Goal: Communication & Community: Answer question/provide support

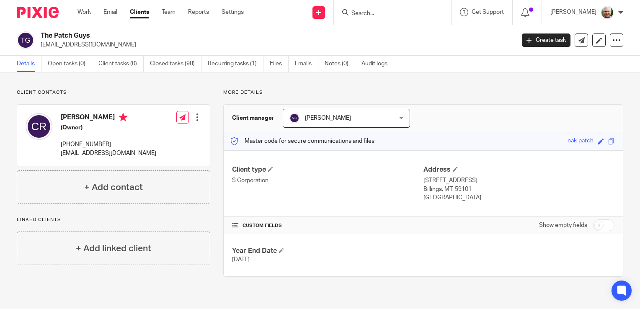
click at [141, 12] on link "Clients" at bounding box center [139, 12] width 19 height 8
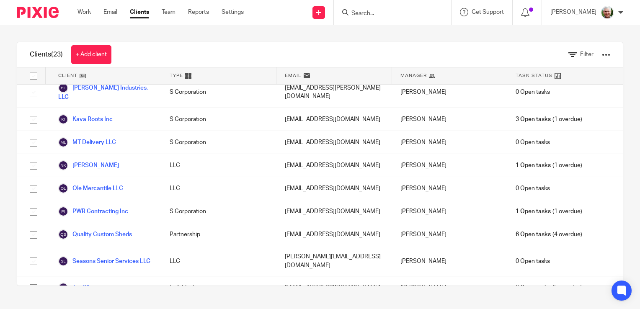
scroll to position [359, 0]
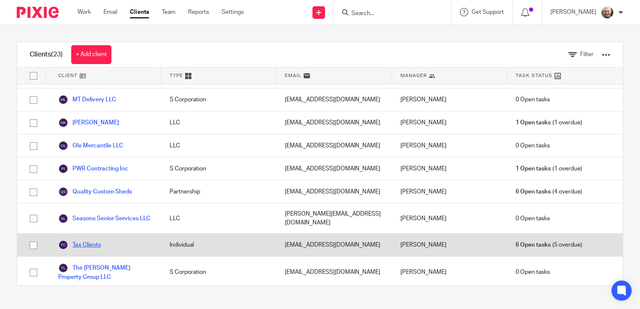
click at [82, 240] on link "Tax Clients" at bounding box center [79, 245] width 43 height 10
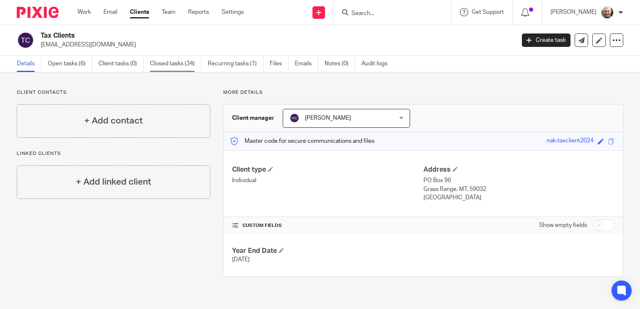
click at [180, 62] on link "Closed tasks (34)" at bounding box center [176, 64] width 52 height 16
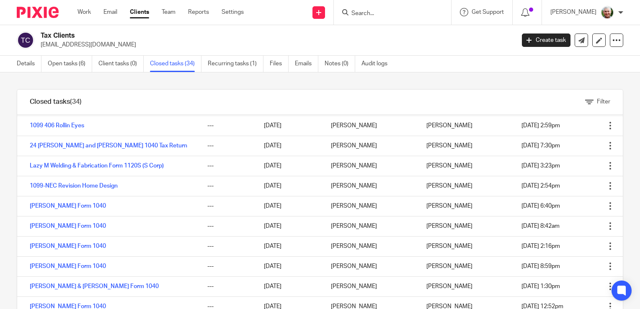
scroll to position [97, 0]
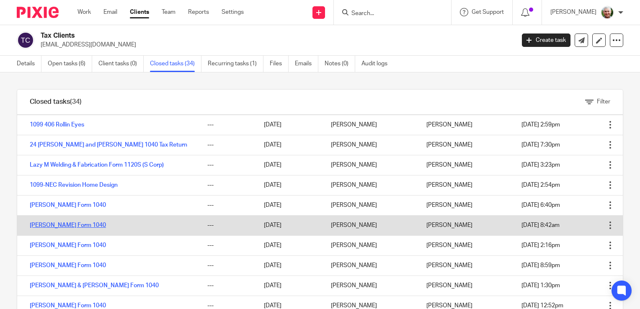
click at [86, 225] on link "Cheslon Romero Form 1040" at bounding box center [68, 226] width 76 height 6
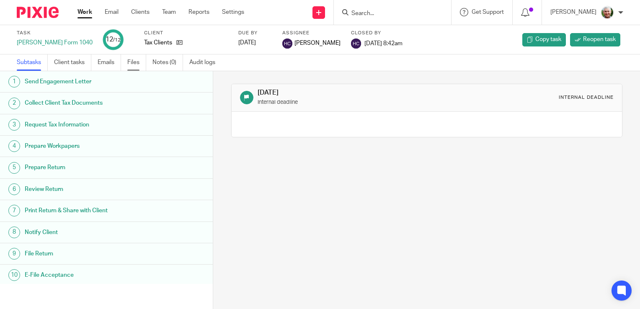
click at [135, 61] on link "Files" at bounding box center [136, 62] width 19 height 16
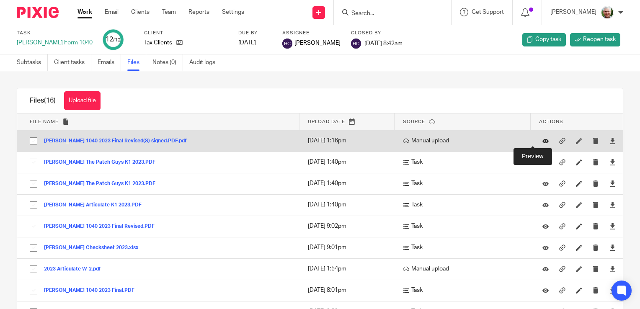
click at [543, 139] on icon at bounding box center [546, 141] width 6 height 6
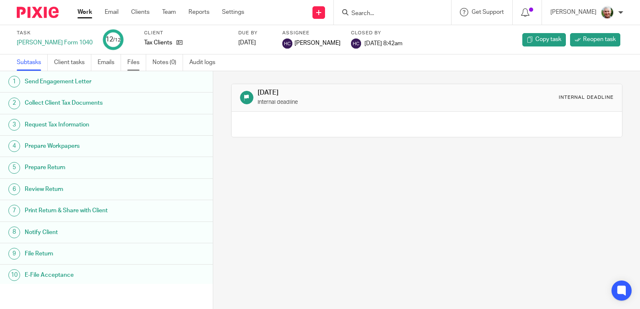
click at [137, 62] on link "Files" at bounding box center [136, 62] width 19 height 16
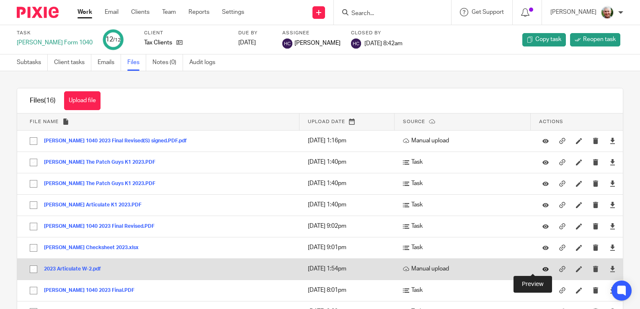
click at [543, 267] on icon at bounding box center [546, 269] width 6 height 6
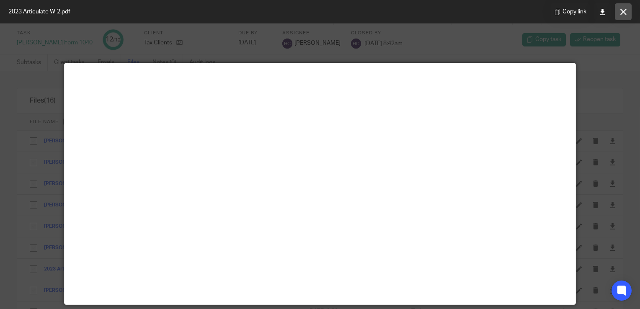
click at [619, 13] on button at bounding box center [623, 11] width 17 height 17
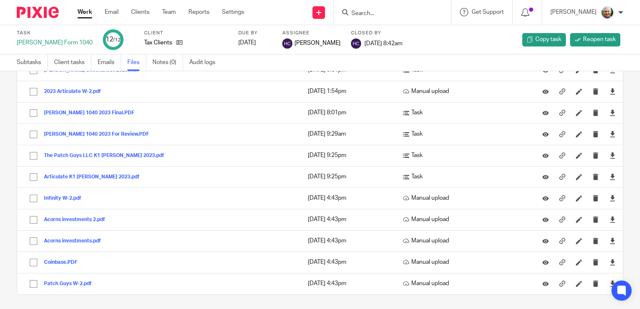
scroll to position [178, 0]
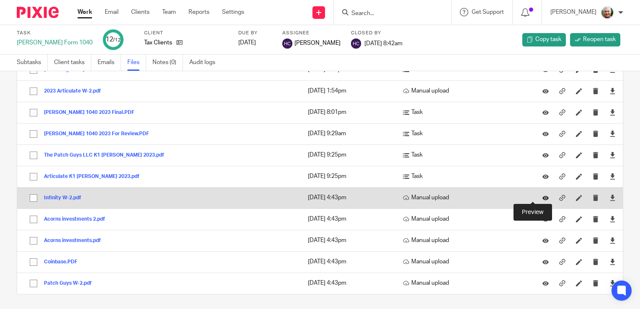
click at [543, 196] on icon at bounding box center [546, 198] width 6 height 6
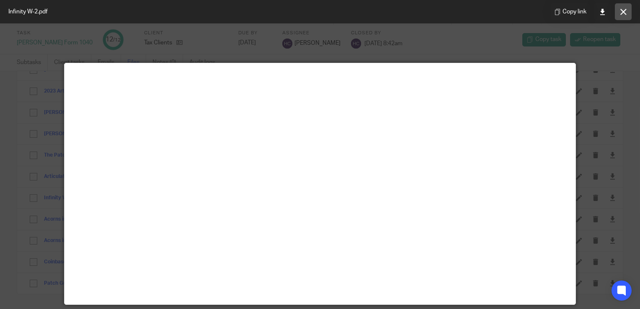
click at [620, 13] on button at bounding box center [623, 11] width 17 height 17
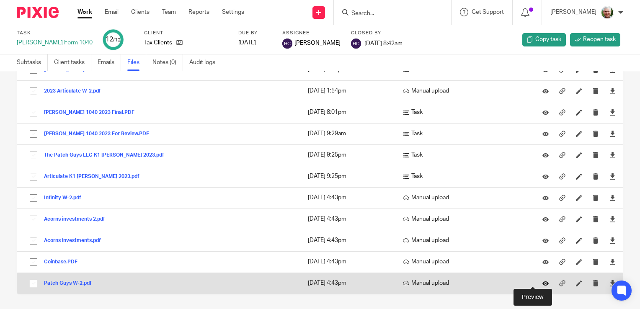
click at [543, 283] on icon at bounding box center [546, 283] width 6 height 6
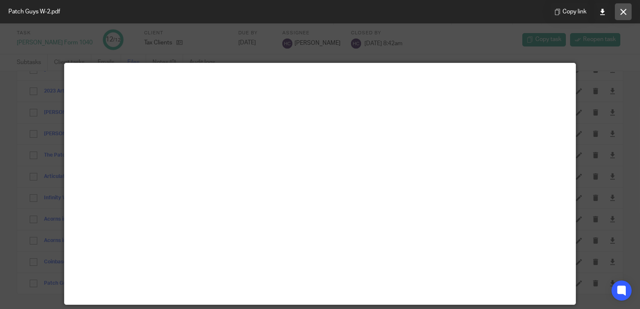
click at [624, 13] on icon at bounding box center [624, 12] width 6 height 6
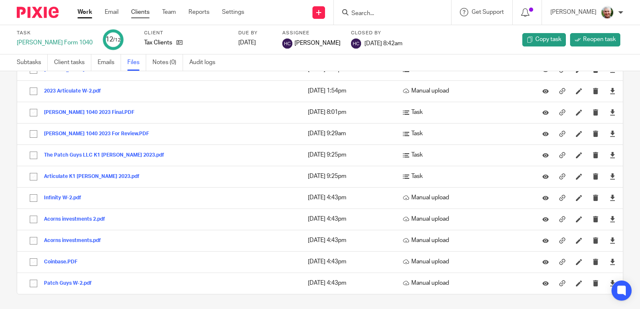
click at [137, 14] on link "Clients" at bounding box center [140, 12] width 18 height 8
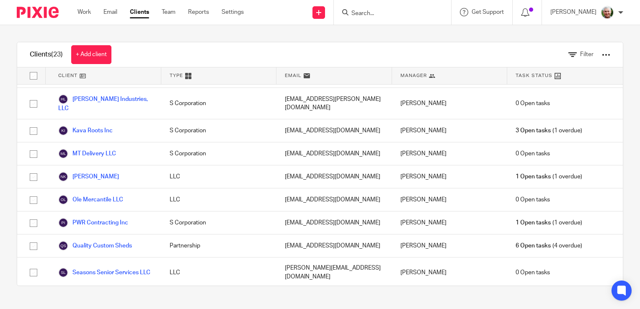
scroll to position [359, 0]
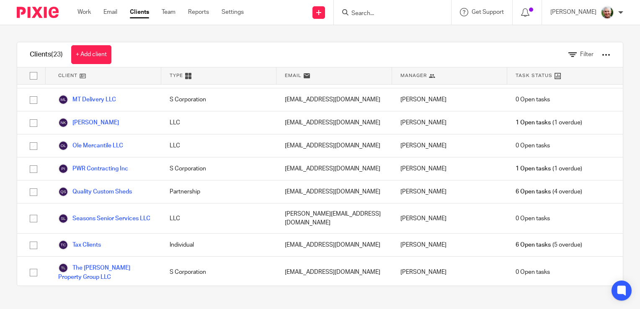
click at [88, 295] on link "The Patch Guys" at bounding box center [86, 300] width 57 height 10
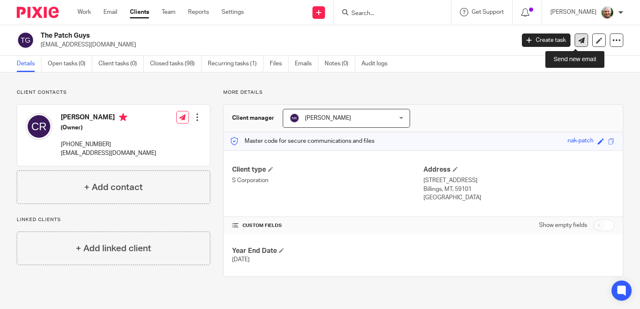
click at [579, 38] on icon at bounding box center [582, 40] width 6 height 6
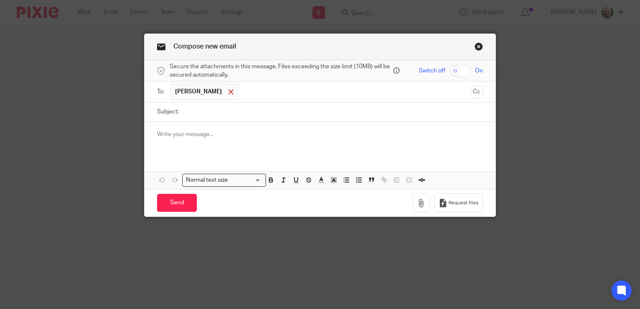
click at [228, 93] on span at bounding box center [230, 91] width 5 height 5
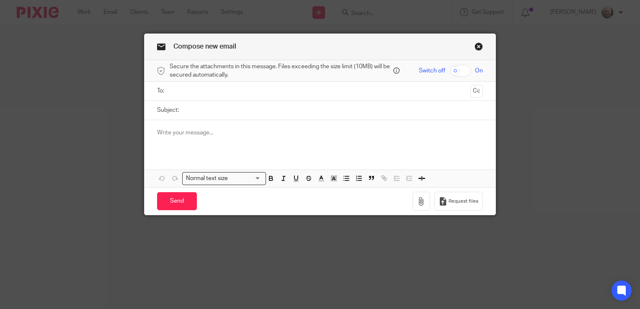
click at [215, 93] on input "text" at bounding box center [320, 91] width 295 height 10
type input "EPenna@greatwesternhomeloans.com"
click at [201, 111] on input "Subject:" at bounding box center [333, 110] width 300 height 19
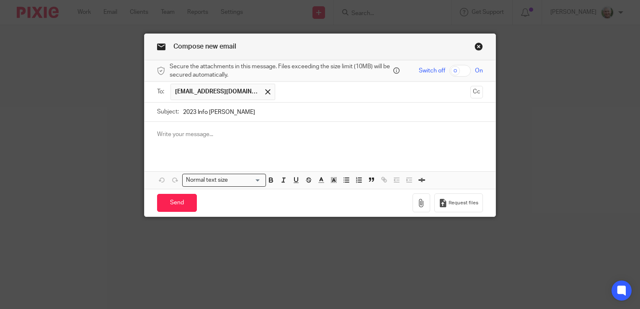
type input "2023 Info Cheslon Romero"
click at [164, 135] on p at bounding box center [320, 134] width 326 height 8
click at [456, 70] on input "checkbox" at bounding box center [460, 71] width 21 height 12
checkbox input "true"
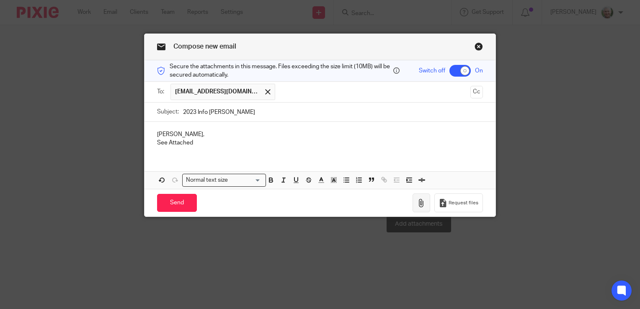
click at [417, 202] on icon "button" at bounding box center [421, 203] width 8 height 8
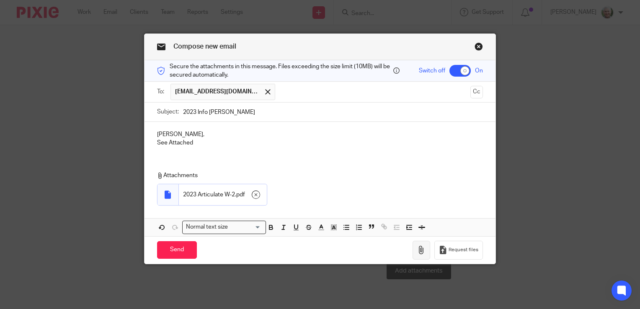
click at [417, 248] on icon "button" at bounding box center [421, 250] width 8 height 8
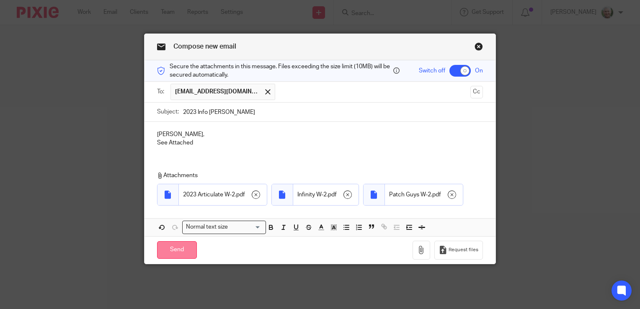
click at [175, 248] on input "Send" at bounding box center [177, 250] width 40 height 18
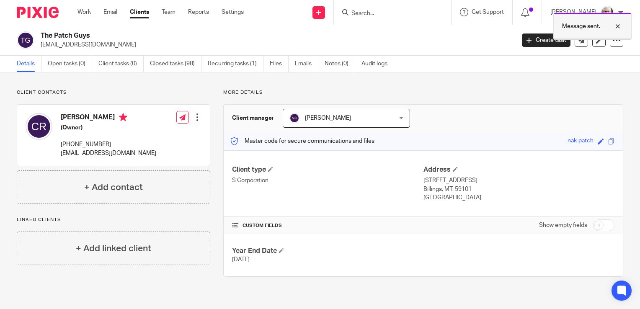
click at [619, 25] on div at bounding box center [612, 26] width 23 height 10
